Goal: Task Accomplishment & Management: Manage account settings

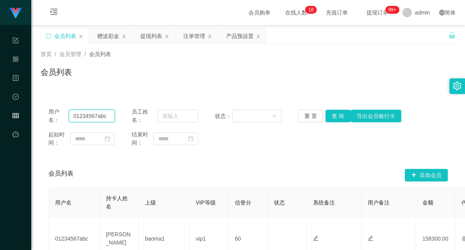
click at [91, 115] on input "01234567abc" at bounding box center [92, 116] width 47 height 13
click at [92, 115] on input "01234567abc" at bounding box center [92, 116] width 47 height 13
drag, startPoint x: 337, startPoint y: 115, endPoint x: 355, endPoint y: 95, distance: 27.2
click at [338, 115] on button "查 询" at bounding box center [338, 116] width 25 height 13
click at [153, 38] on div "提现列表" at bounding box center [151, 36] width 22 height 15
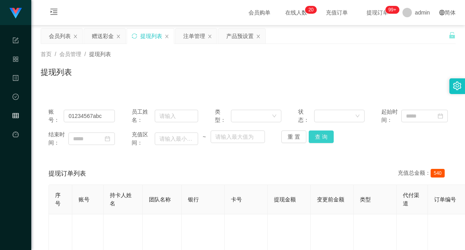
click at [322, 136] on button "查 询" at bounding box center [321, 136] width 25 height 13
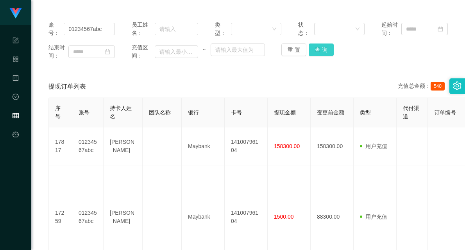
scroll to position [71, 0]
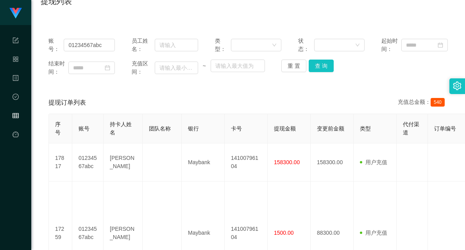
click at [206, 106] on div "提现订单列表 充值总金额： 540" at bounding box center [249, 103] width 400 height 22
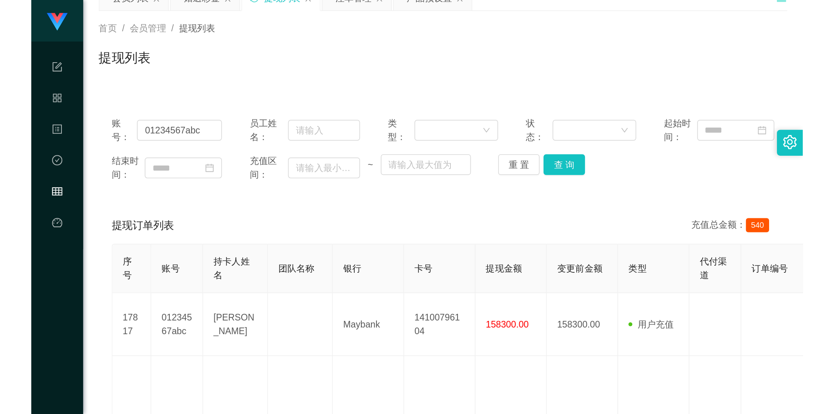
scroll to position [27, 0]
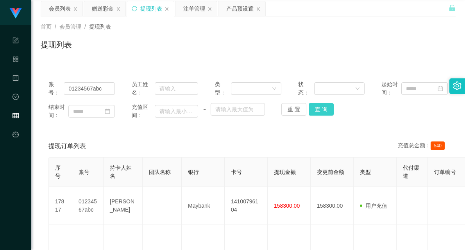
click at [314, 108] on button "查 询" at bounding box center [321, 109] width 25 height 13
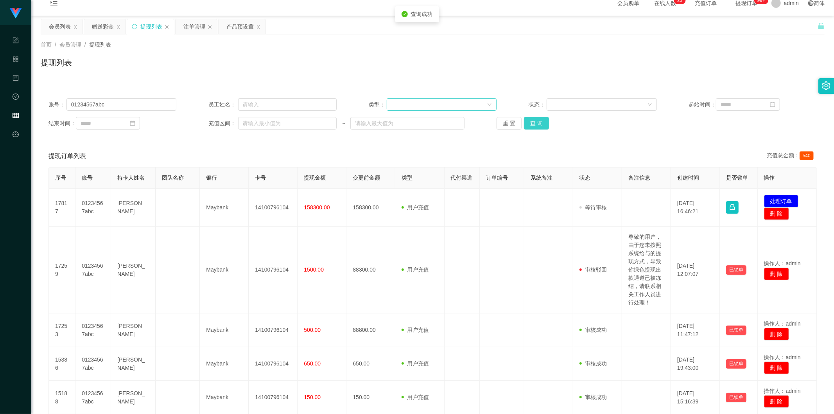
scroll to position [0, 0]
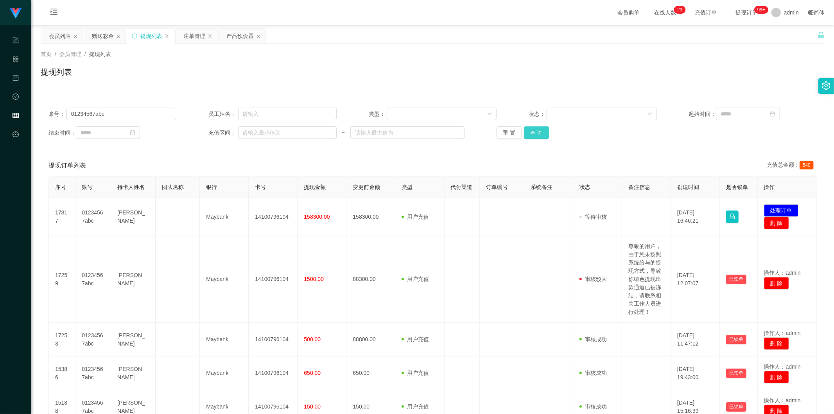
click at [465, 135] on button "查 询" at bounding box center [536, 132] width 25 height 13
click at [465, 68] on div "提现列表" at bounding box center [433, 75] width 784 height 18
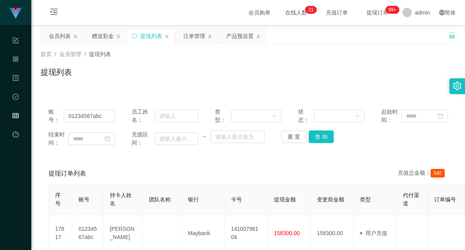
click at [270, 65] on div "首页 / 会员管理 / 提现列表 / 提现列表" at bounding box center [248, 67] width 415 height 34
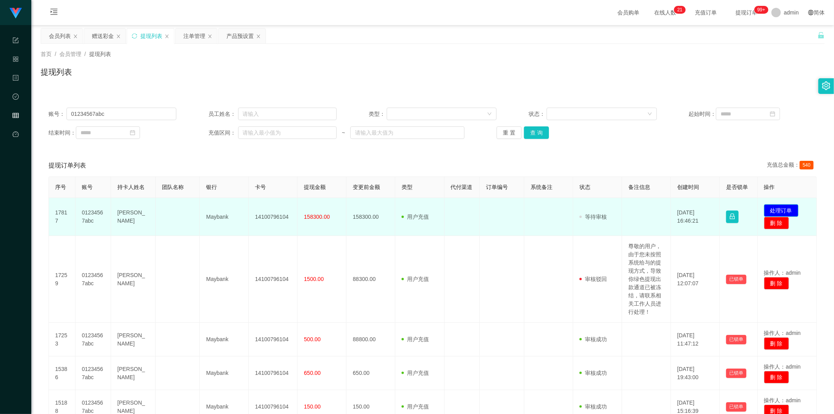
click at [465, 212] on button "处理订单" at bounding box center [781, 210] width 34 height 13
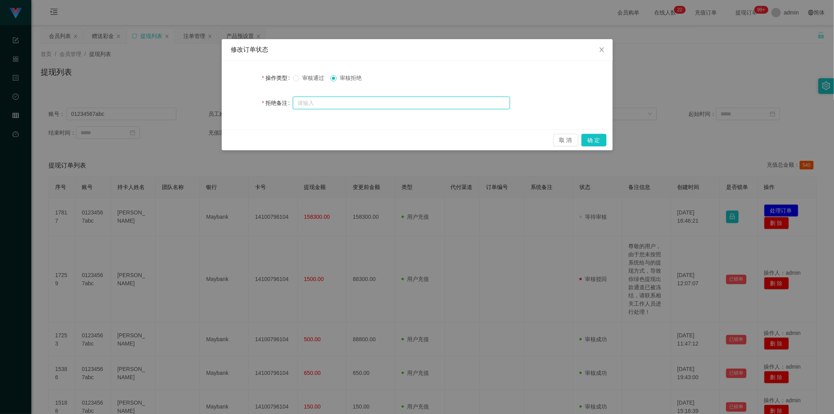
click at [340, 102] on input "text" at bounding box center [401, 103] width 217 height 13
click at [345, 102] on input "尊敬的用户，由于你的信誉分过低，达不到出款条件" at bounding box center [401, 103] width 217 height 13
click at [437, 105] on input "尊敬的用户，由于您的信誉分过低，达不到出款条件" at bounding box center [401, 103] width 217 height 13
drag, startPoint x: 330, startPoint y: 101, endPoint x: 424, endPoint y: 103, distance: 93.9
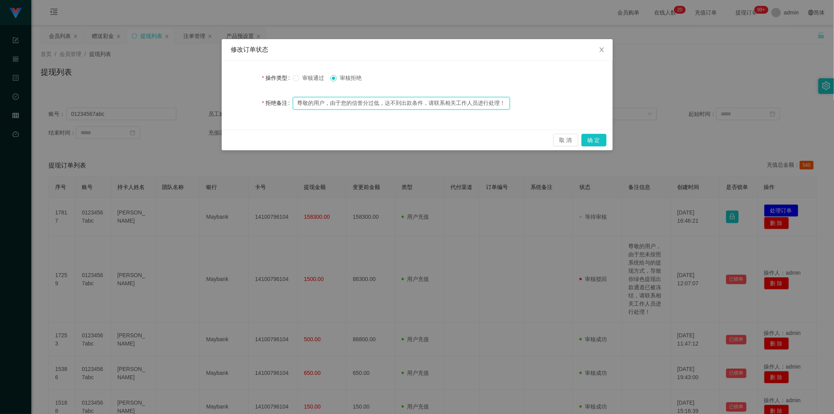
click at [424, 103] on input "尊敬的用户，由于您的信誉分过低，达不到出款条件，请联系相关工作人员进行处理！" at bounding box center [401, 103] width 217 height 13
click at [412, 99] on input "尊敬的用户，由于您的信誉分过低，达不到出款条件，请联系相关工作人员进行处理！" at bounding box center [401, 103] width 217 height 13
drag, startPoint x: 384, startPoint y: 102, endPoint x: 505, endPoint y: 102, distance: 121.3
click at [465, 102] on input "尊敬的用户，由于您的信誉分过低，达不到出款条件，请联系相关工作人员进行处理！" at bounding box center [401, 103] width 217 height 13
type input "尊敬的用户，由于您的信誉分过低，达不到出款条件，请联系相关工作人员进行处理！"
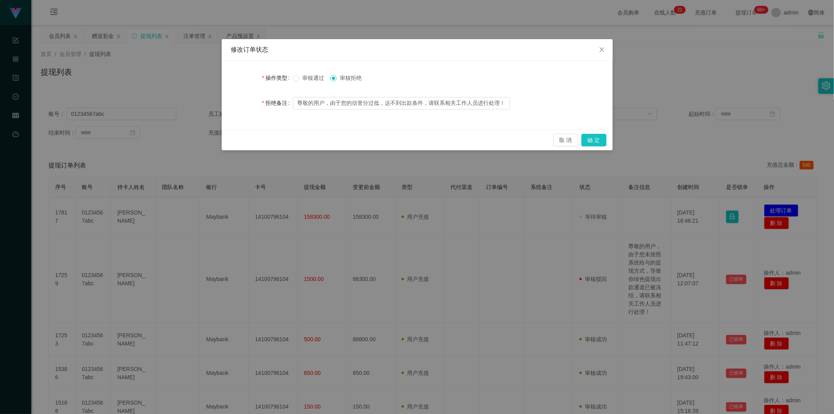
click at [422, 73] on div "审核通过 审核拒绝" at bounding box center [401, 78] width 217 height 16
drag, startPoint x: 298, startPoint y: 102, endPoint x: 325, endPoint y: 102, distance: 27.8
click at [325, 102] on input "尊敬的用户，由于您的信誉分过低，达不到出款条件，请联系相关工作人员进行处理！" at bounding box center [401, 103] width 217 height 13
click at [331, 102] on input "尊敬的用户，由于您的信誉分过低，达不到出款条件，请联系相关工作人员进行处理！" at bounding box center [401, 103] width 217 height 13
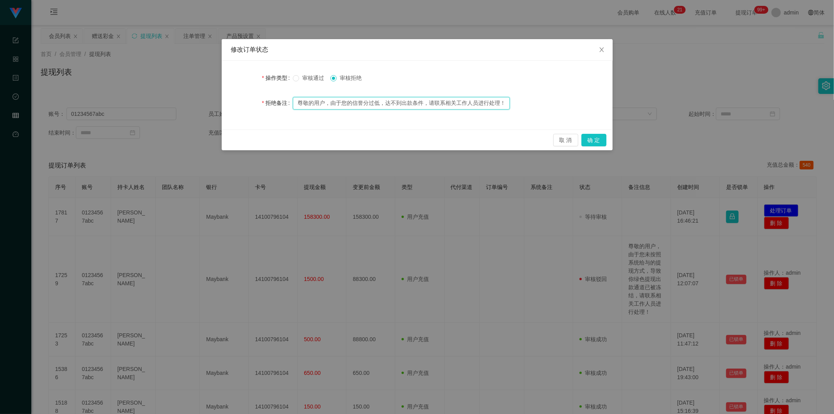
scroll to position [0, 0]
drag, startPoint x: 296, startPoint y: 101, endPoint x: 507, endPoint y: 102, distance: 211.2
click at [465, 102] on input "尊敬的用户，由于您的信誉分过低，达不到出款条件，请联系相关工作人员进行处理！" at bounding box center [401, 103] width 217 height 13
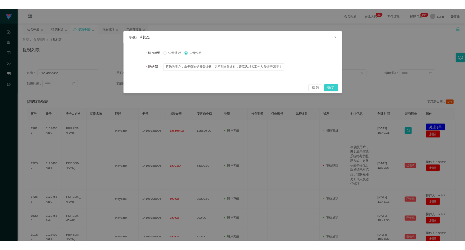
scroll to position [0, 0]
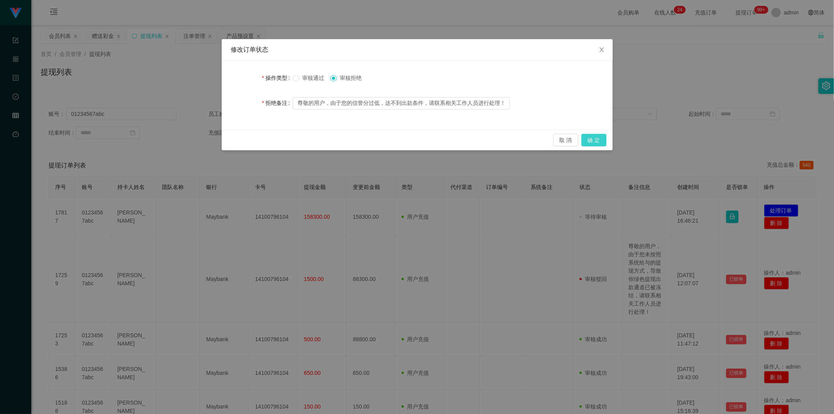
click at [465, 140] on button "确 定" at bounding box center [594, 140] width 25 height 13
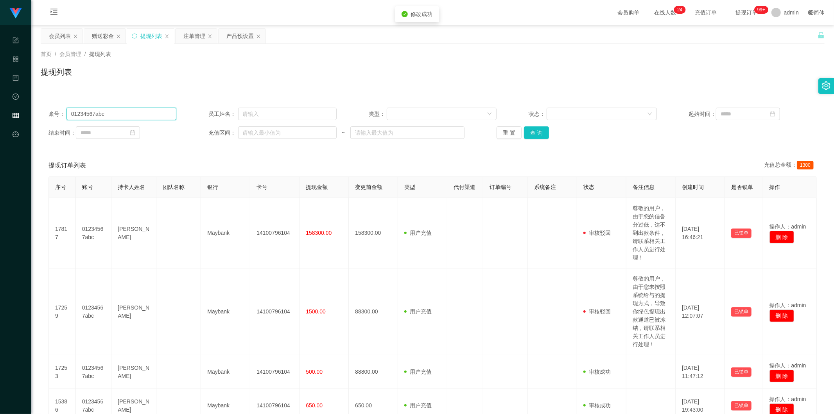
click at [87, 115] on input "01234567abc" at bounding box center [121, 114] width 110 height 13
